Goal: Information Seeking & Learning: Compare options

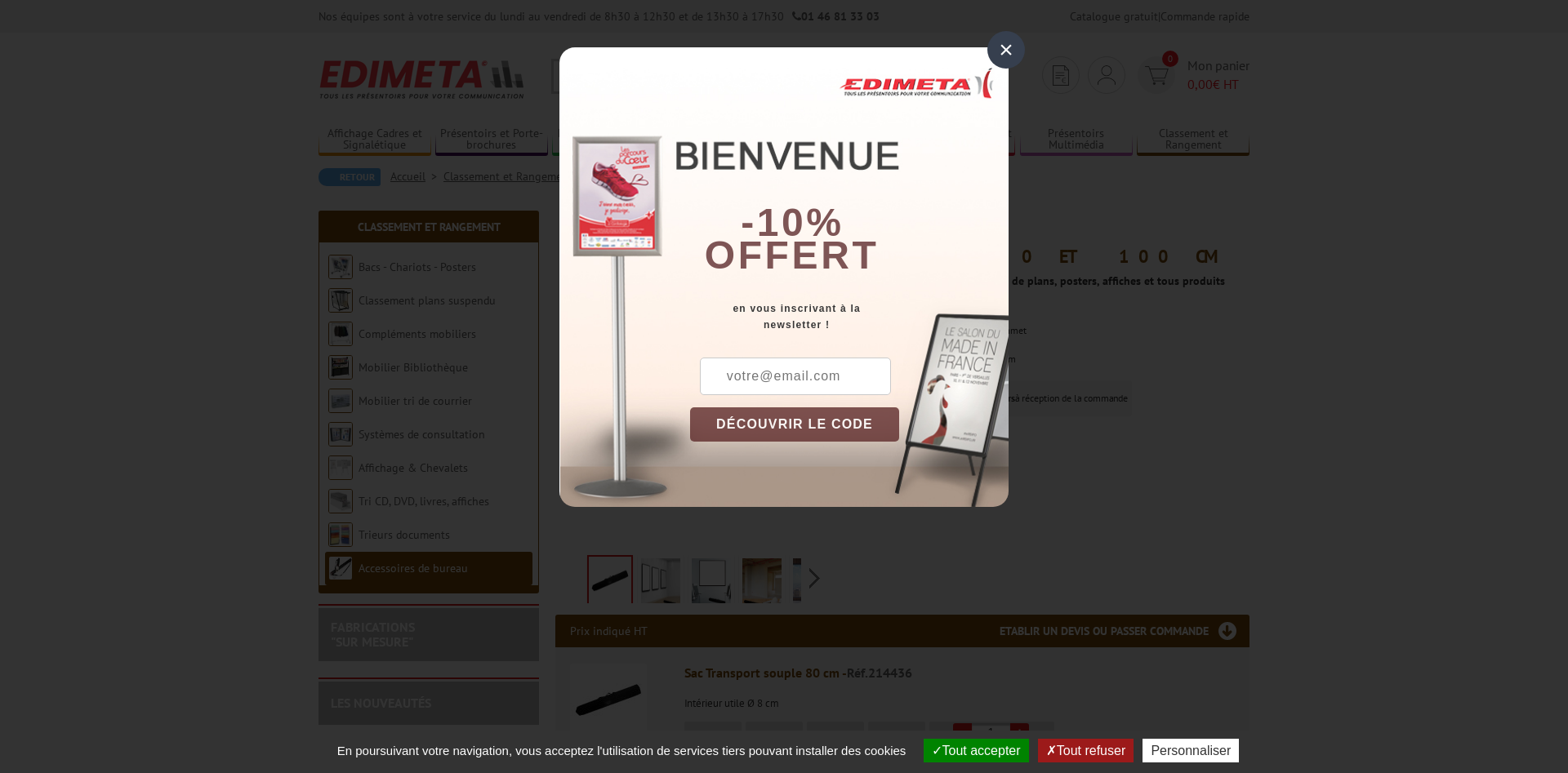
click at [1003, 50] on div "×" at bounding box center [1006, 50] width 38 height 38
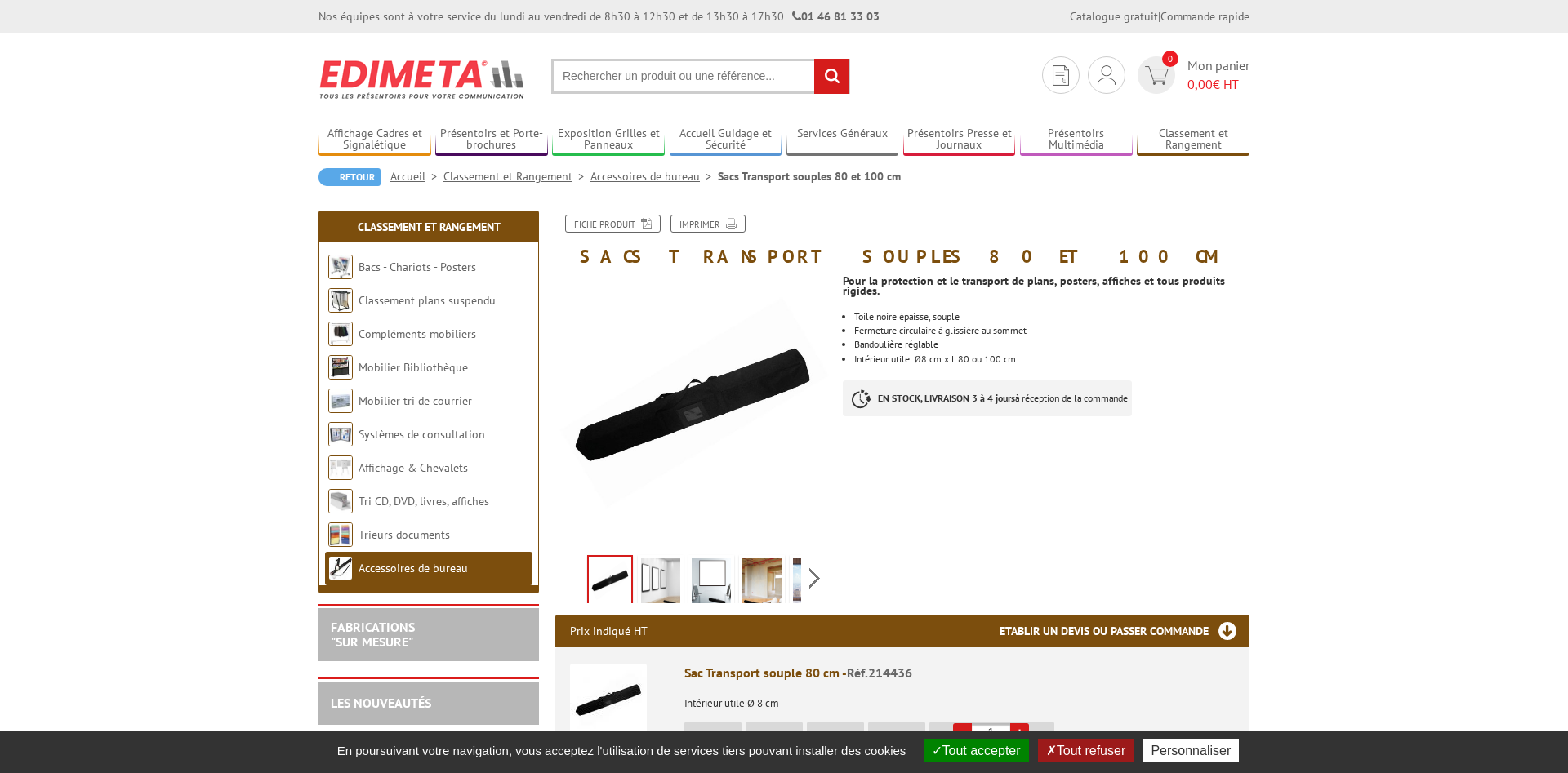
click at [671, 563] on img at bounding box center [660, 583] width 40 height 50
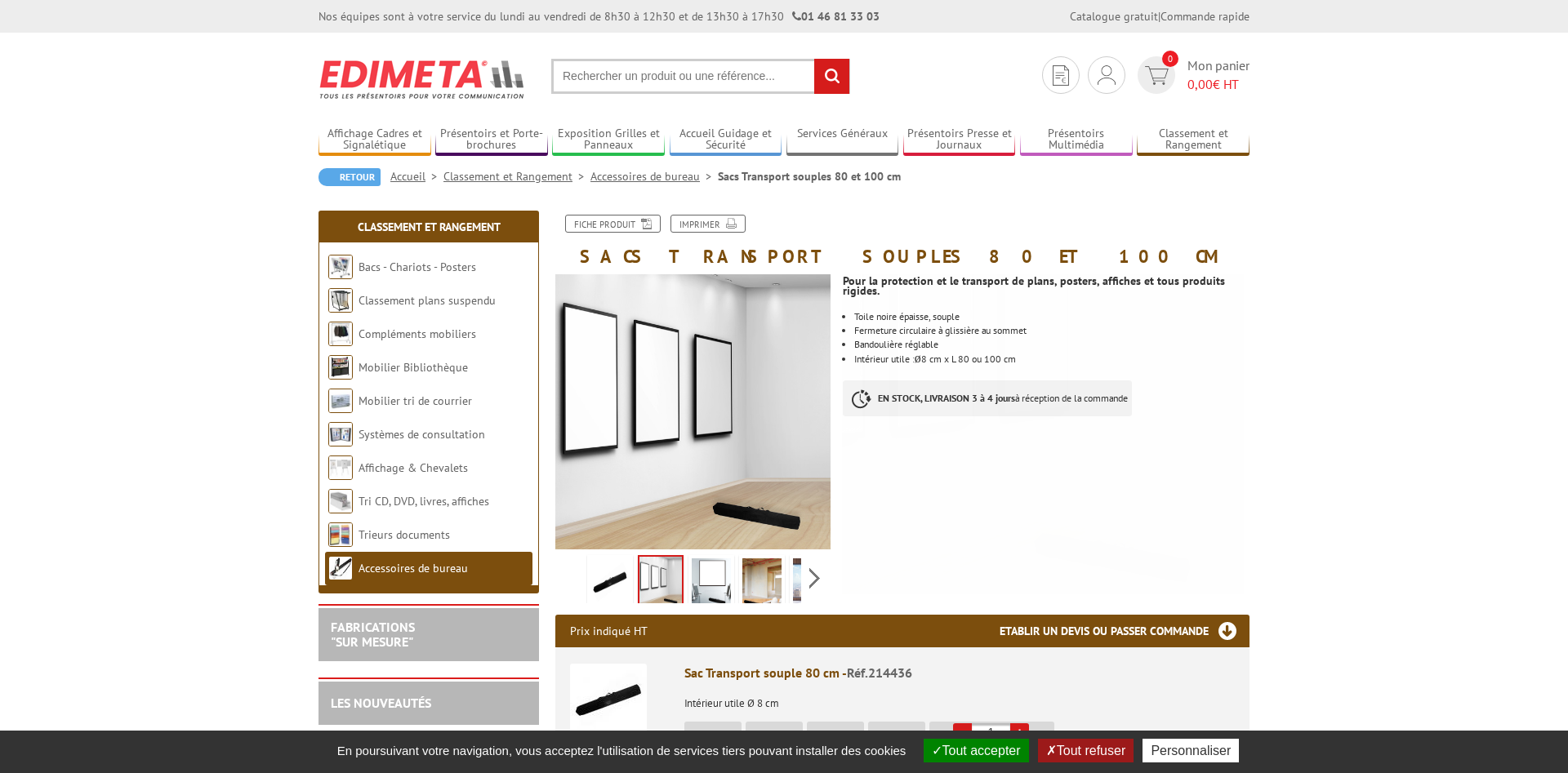
click at [714, 580] on img at bounding box center [712, 583] width 40 height 50
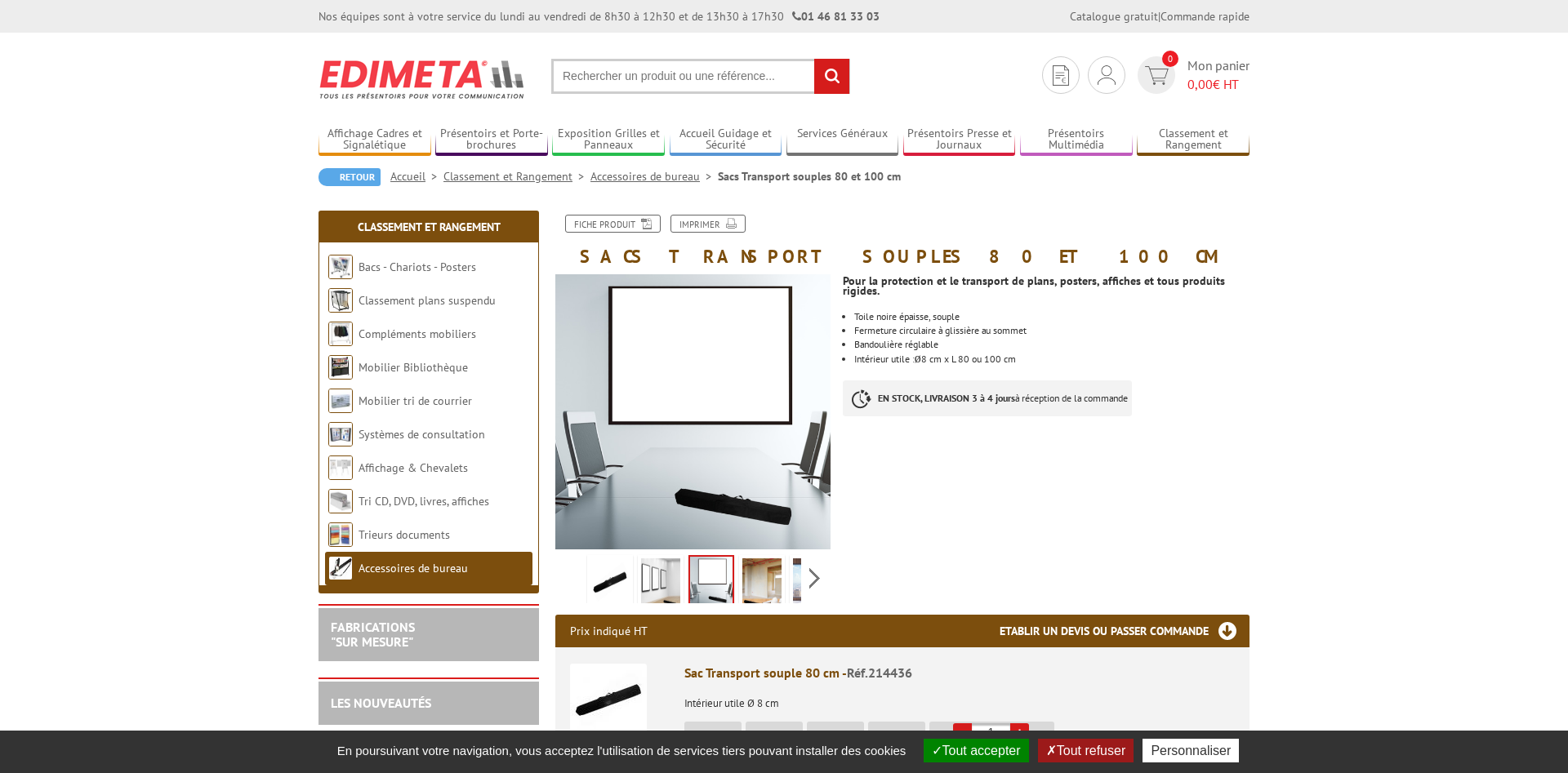
click at [754, 584] on img at bounding box center [762, 583] width 40 height 50
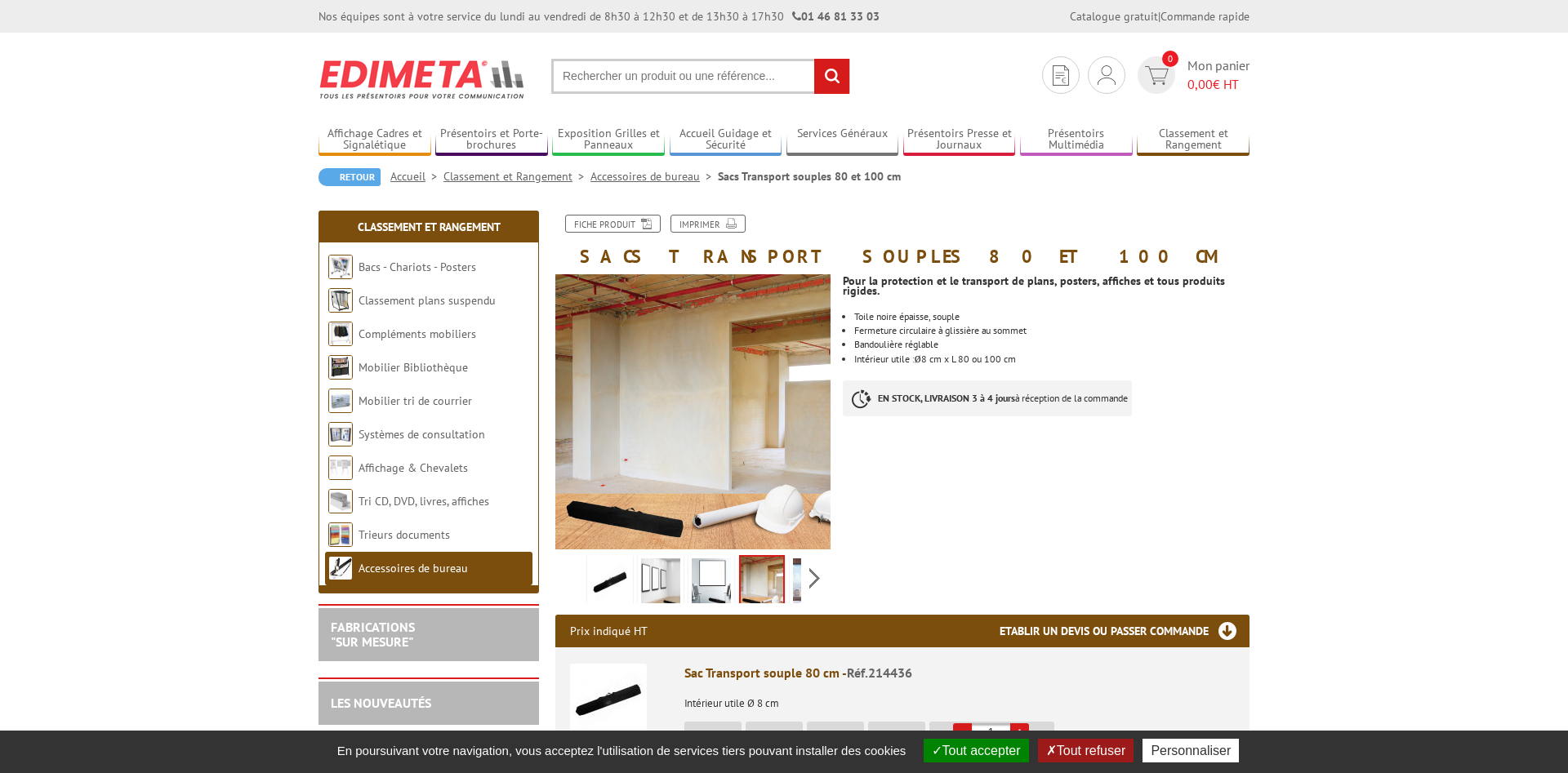
click at [793, 575] on img at bounding box center [813, 583] width 40 height 50
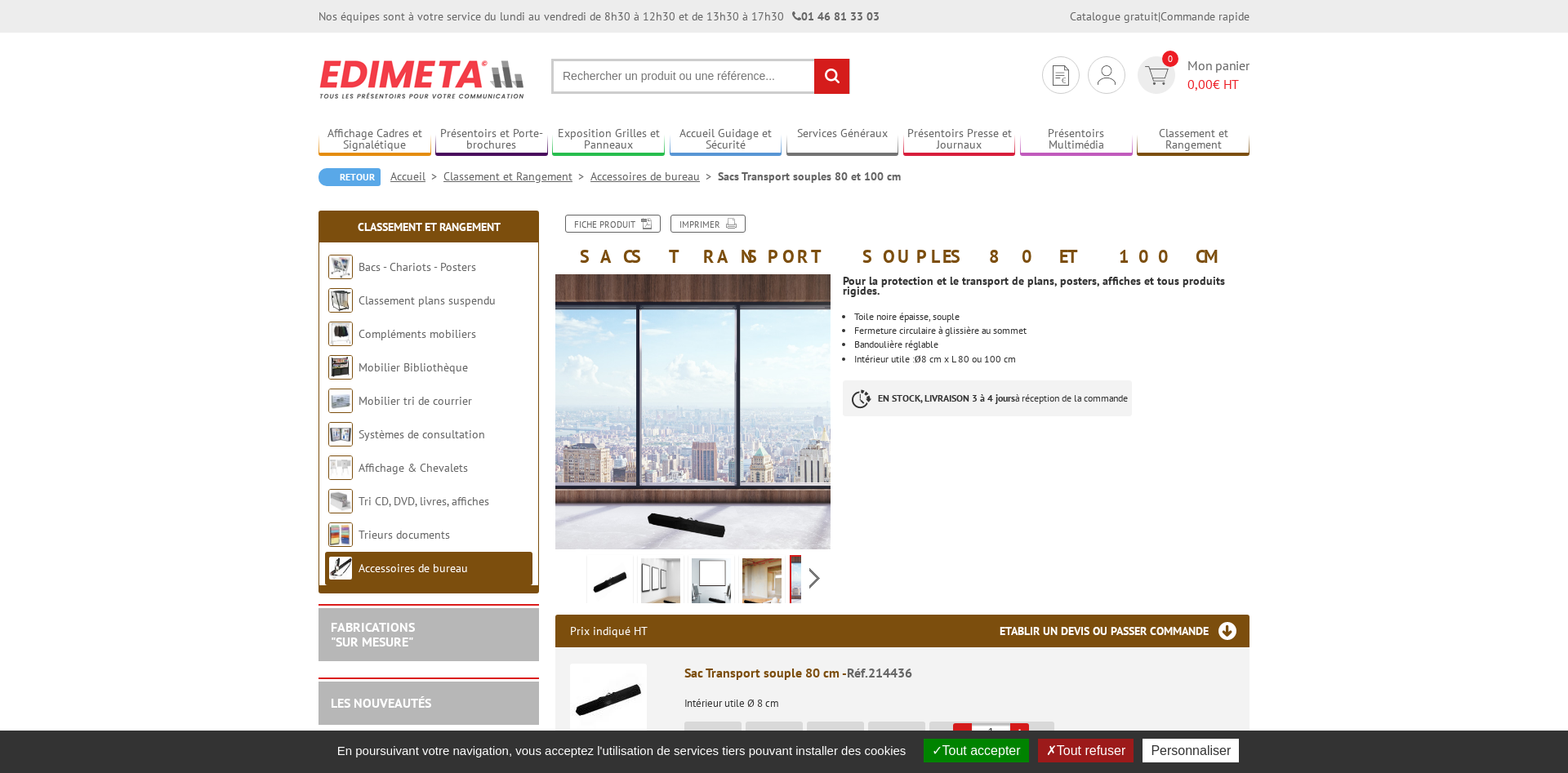
click at [573, 574] on div "Previous Next" at bounding box center [693, 577] width 275 height 57
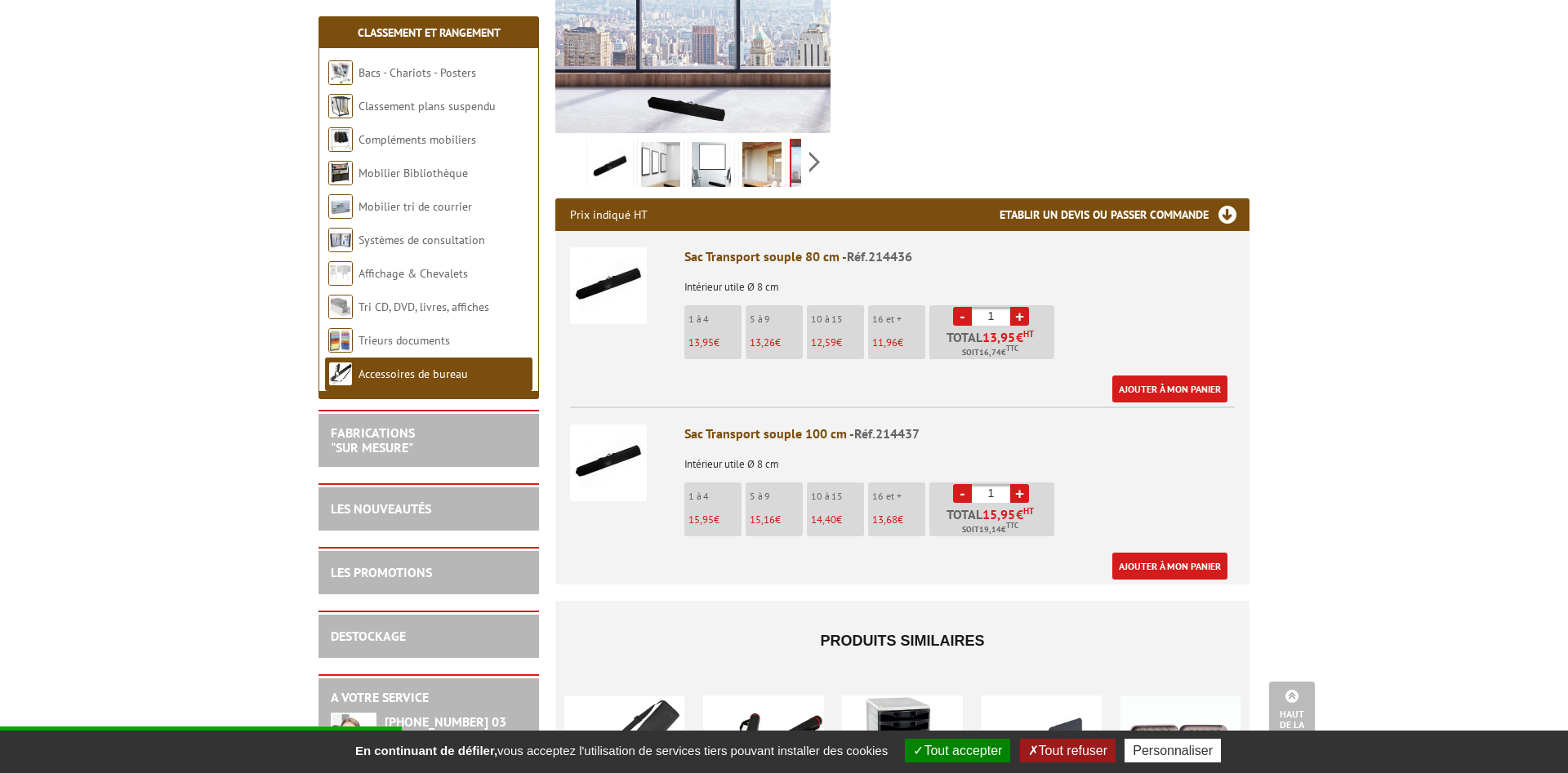
scroll to position [666, 0]
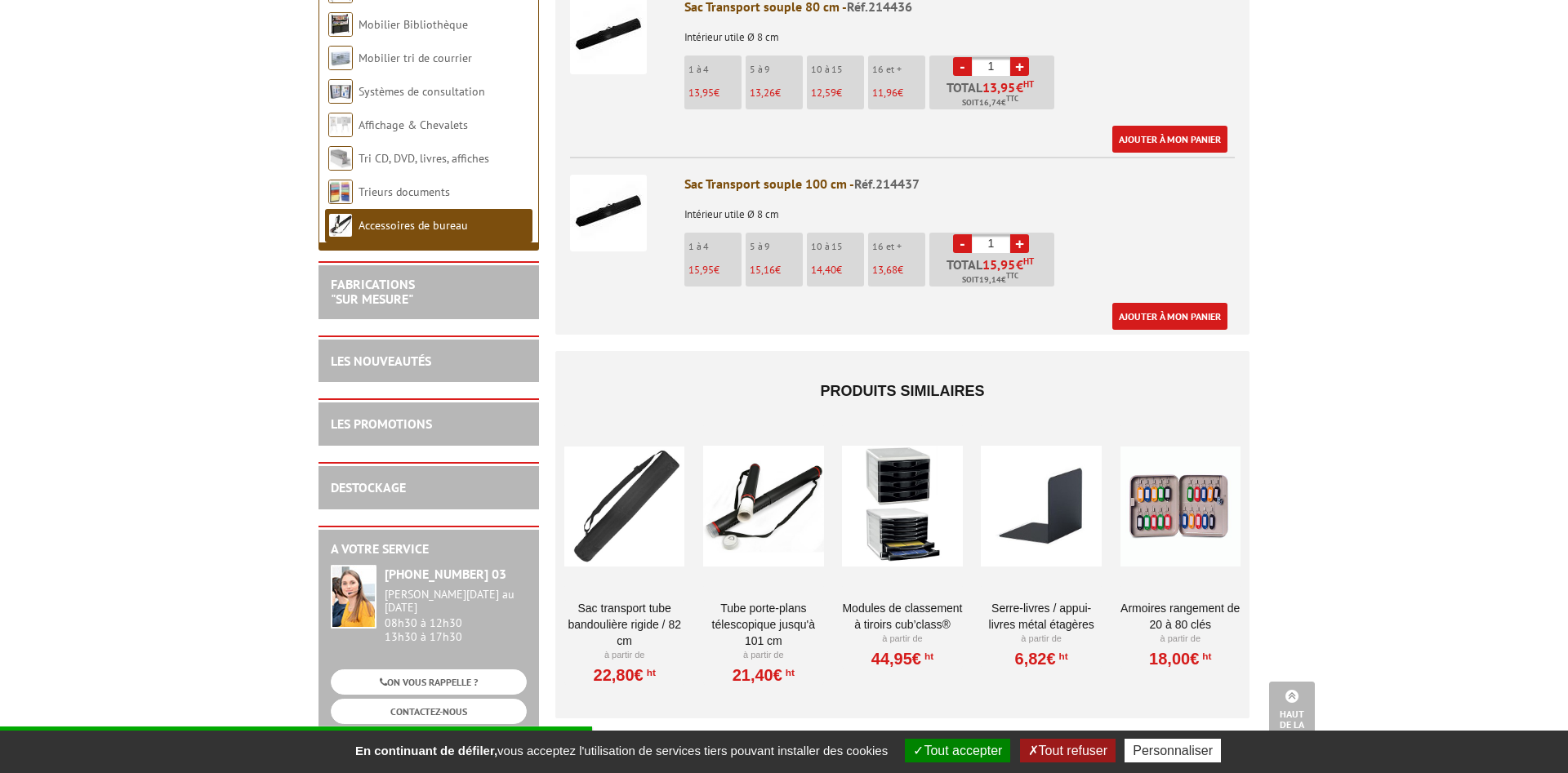
click at [605, 520] on div at bounding box center [624, 506] width 120 height 163
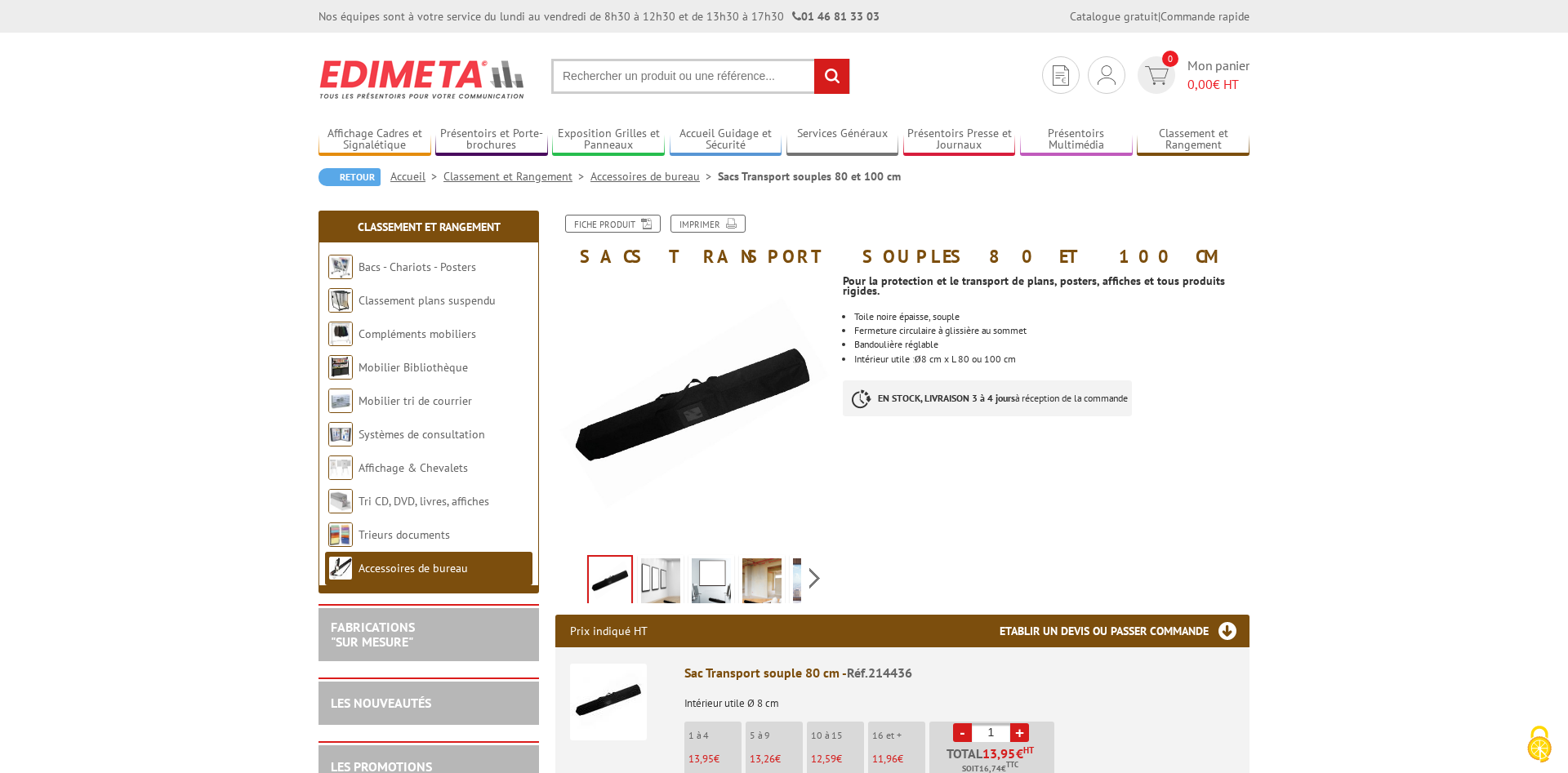
scroll to position [666, 0]
